Goal: Book appointment/travel/reservation

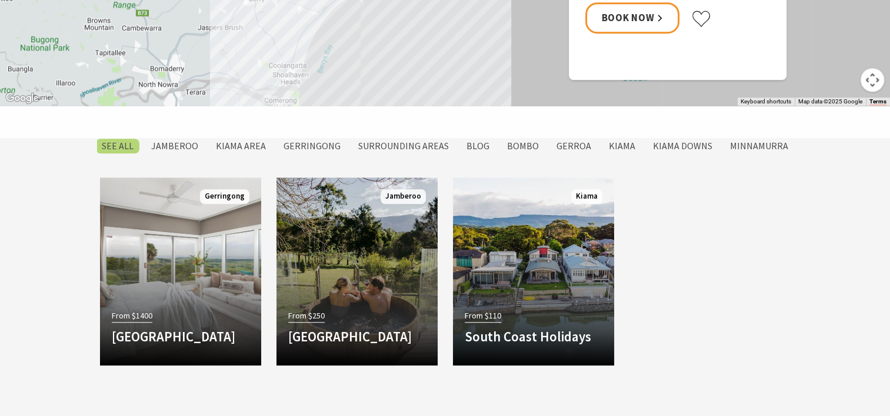
scroll to position [882, 0]
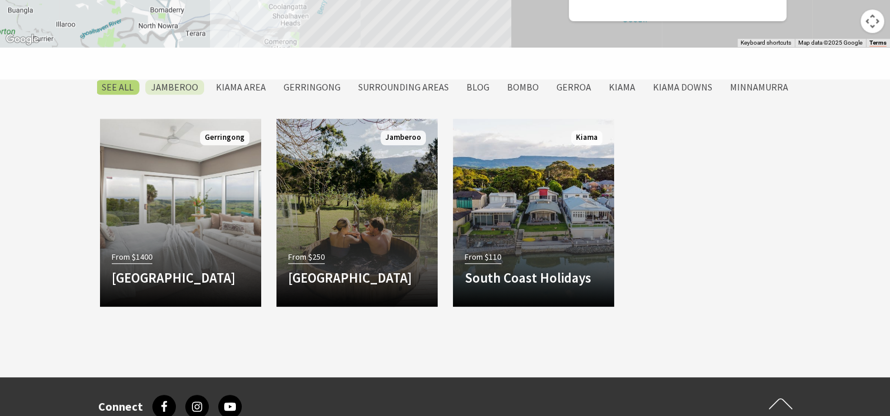
click at [189, 87] on label "Jamberoo" at bounding box center [174, 87] width 59 height 15
click at [0, 0] on input "Jamberoo" at bounding box center [0, 0] width 0 height 0
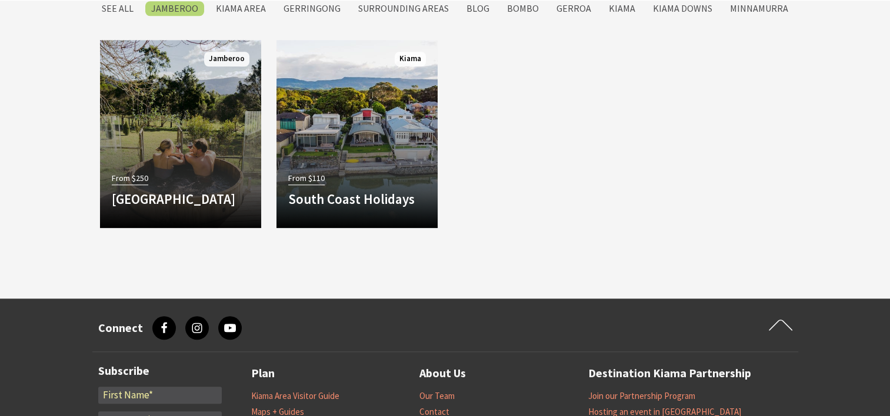
scroll to position [843, 0]
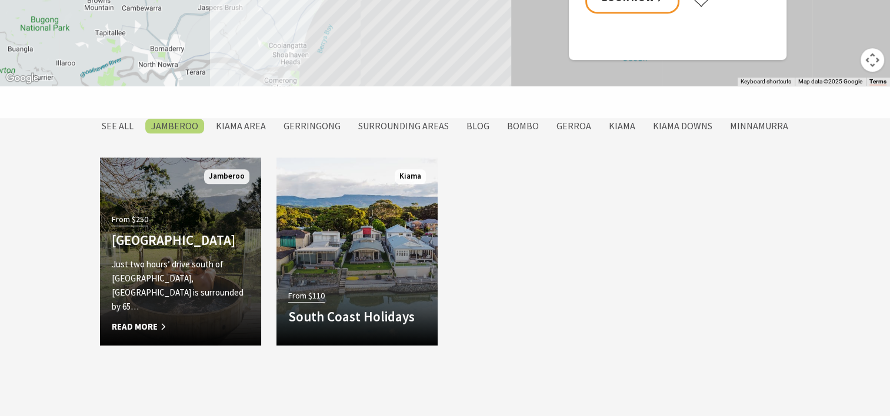
click at [190, 249] on h4 "[GEOGRAPHIC_DATA]" at bounding box center [181, 240] width 138 height 16
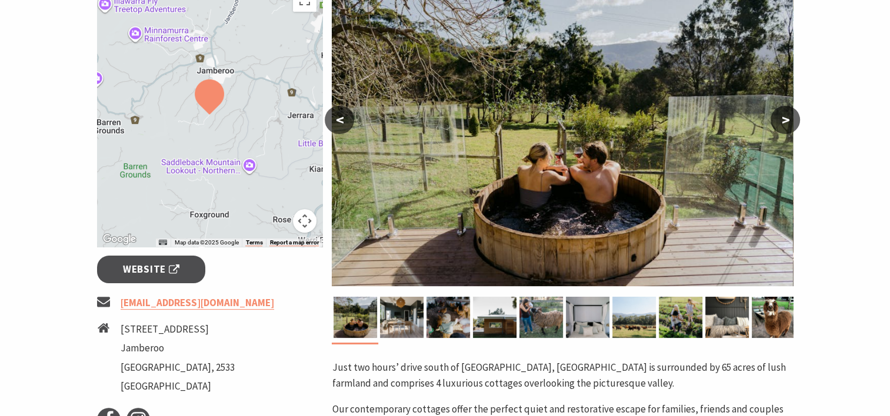
scroll to position [353, 0]
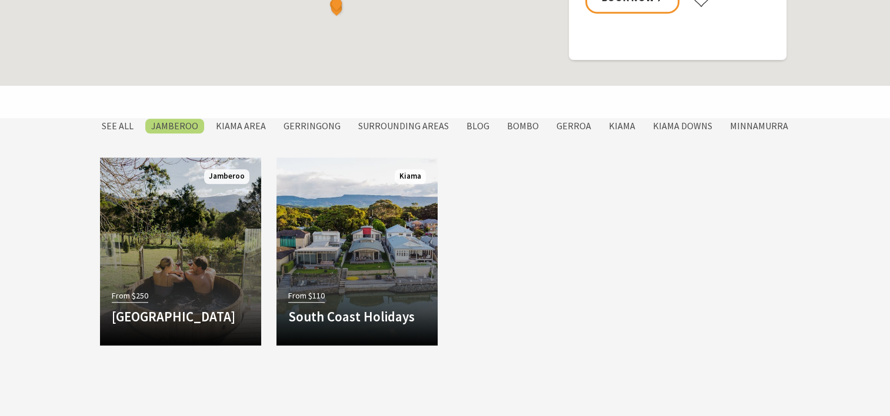
scroll to position [843, 0]
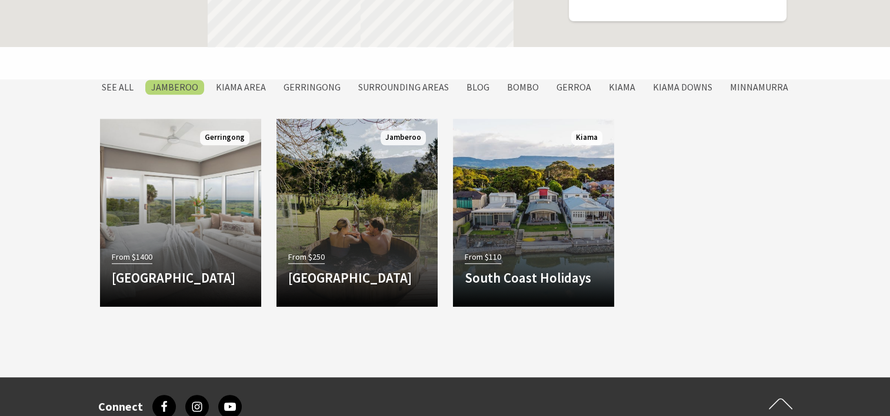
scroll to position [882, 0]
